Goal: Find specific page/section: Find specific page/section

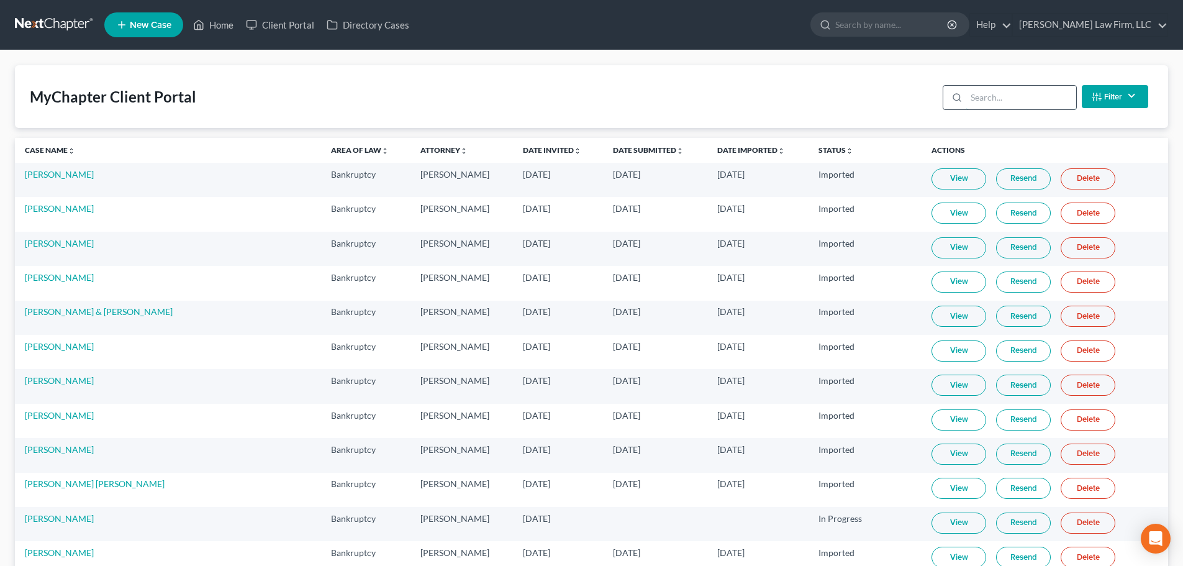
click at [1008, 97] on input "search" at bounding box center [1021, 98] width 110 height 24
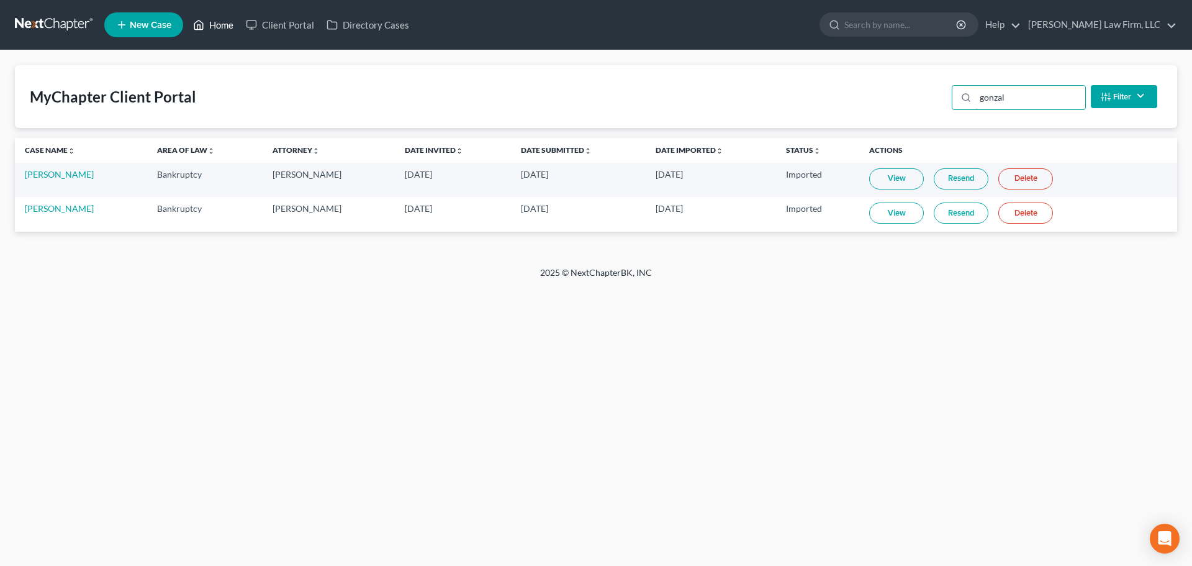
type input "gonzal"
click at [235, 31] on link "Home" at bounding box center [213, 25] width 53 height 22
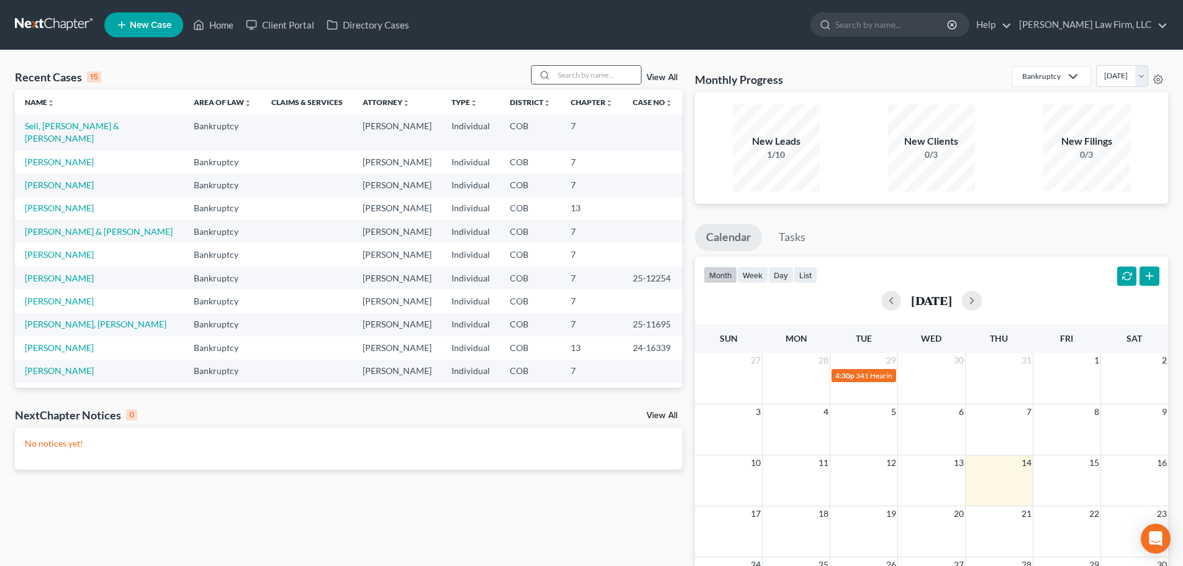
click at [549, 70] on icon at bounding box center [544, 75] width 10 height 10
click at [572, 78] on input "search" at bounding box center [597, 75] width 87 height 18
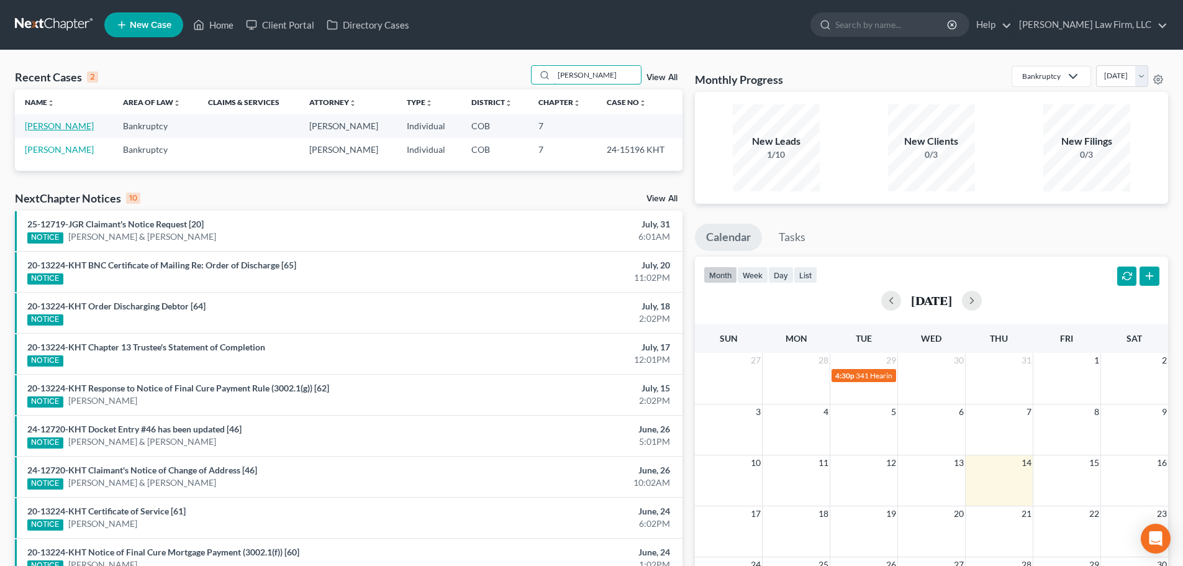
type input "[PERSON_NAME]"
click at [53, 129] on link "[PERSON_NAME]" at bounding box center [59, 125] width 69 height 11
